Goal: Information Seeking & Learning: Learn about a topic

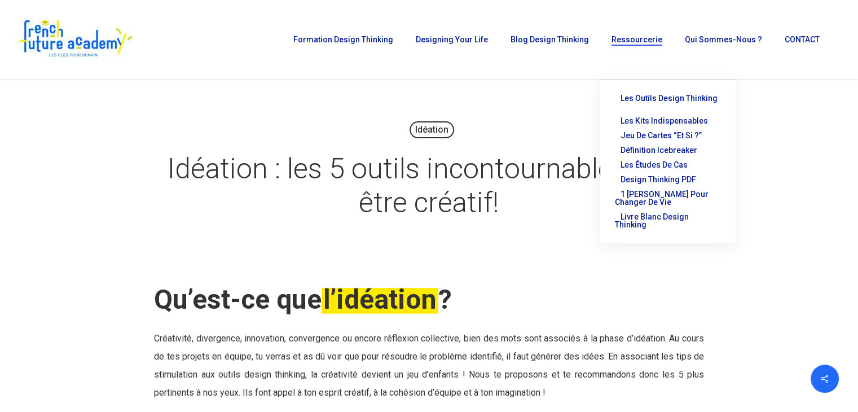
click at [760, 183] on div "Idéation Idéation : les 5 outils incontournables pour être créatif! By French F…" at bounding box center [429, 173] width 744 height 111
click at [648, 95] on span "Les outils Design Thinking" at bounding box center [668, 98] width 97 height 9
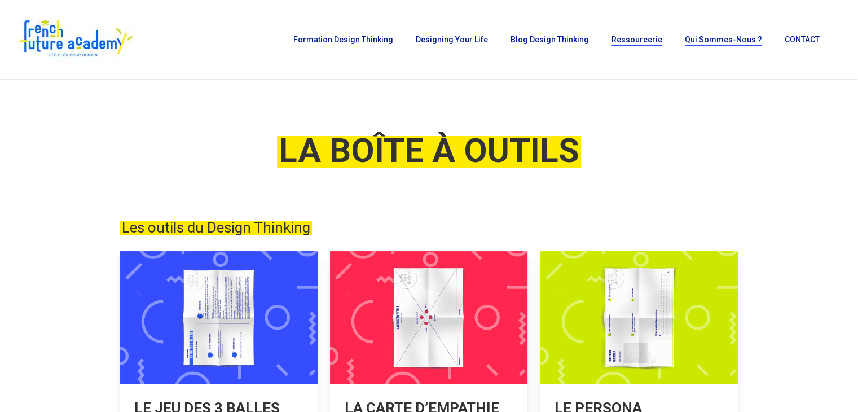
click at [726, 39] on span "Qui sommes-nous ?" at bounding box center [723, 39] width 77 height 9
